Goal: Task Accomplishment & Management: Manage account settings

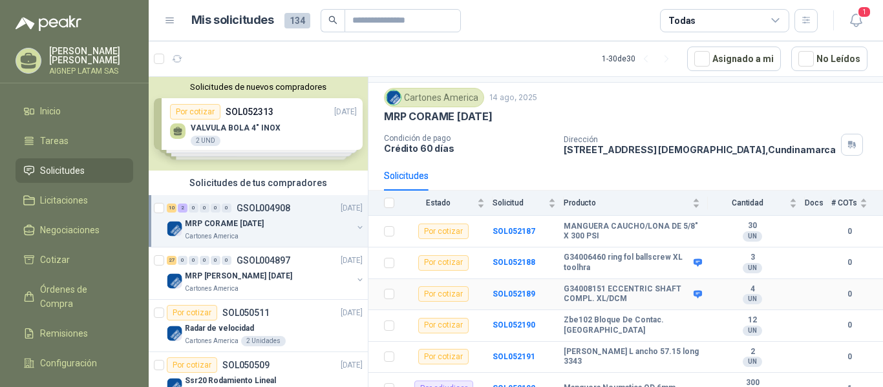
scroll to position [194, 0]
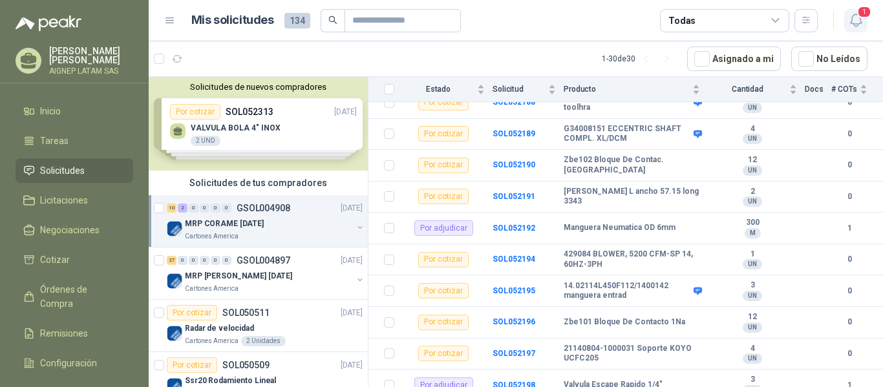
click at [864, 26] on button "1" at bounding box center [855, 20] width 23 height 23
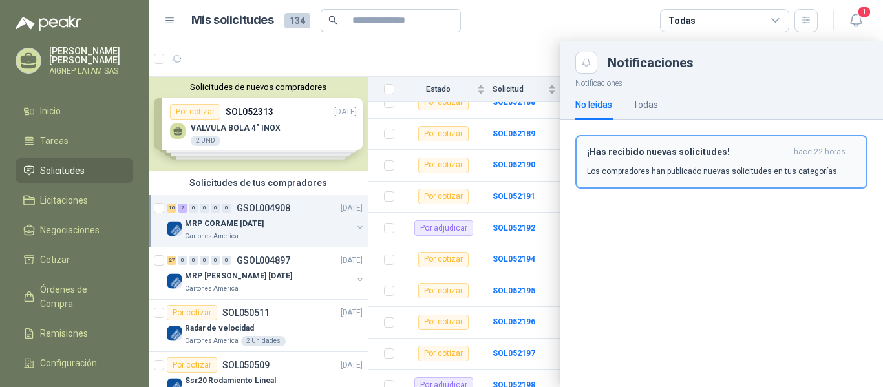
click at [702, 153] on h3 "¡Has recibido nuevas solicitudes!" at bounding box center [688, 152] width 202 height 11
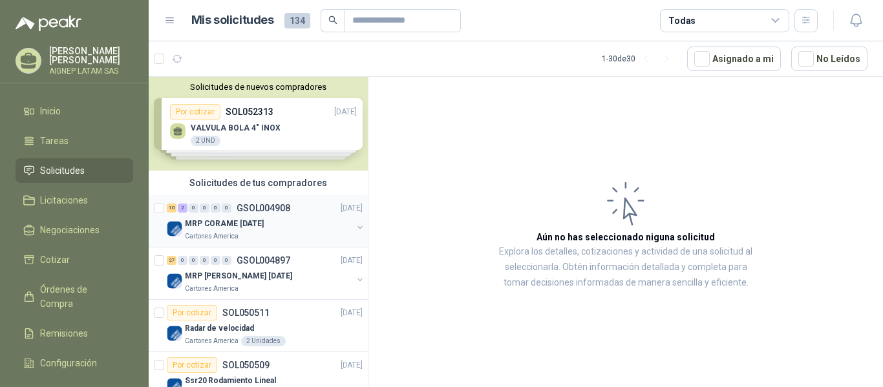
click at [274, 206] on p "GSOL004908" at bounding box center [264, 208] width 54 height 9
